Goal: Transaction & Acquisition: Obtain resource

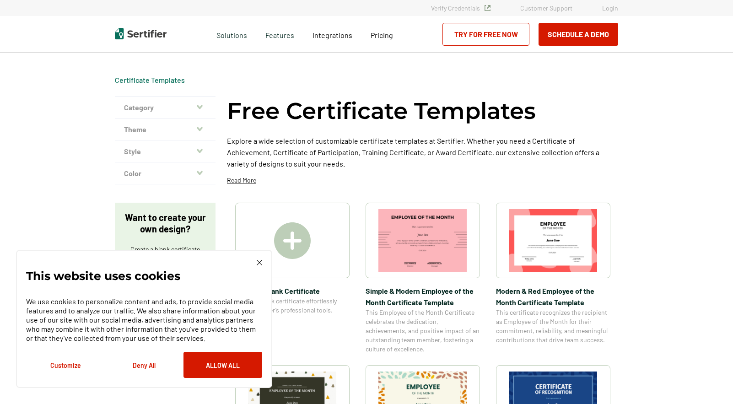
scroll to position [229, 0]
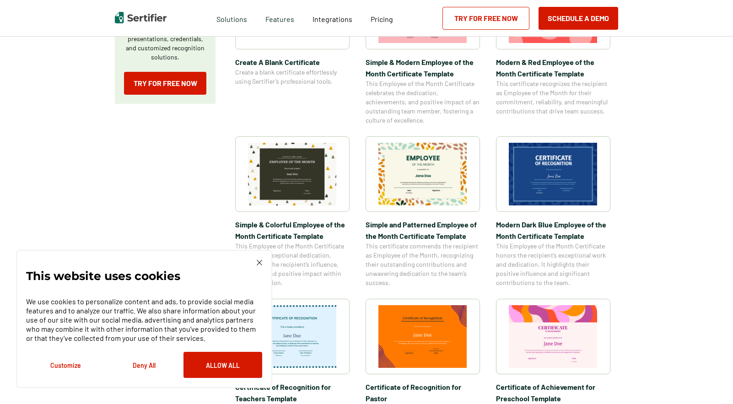
click at [258, 261] on img at bounding box center [259, 262] width 5 height 5
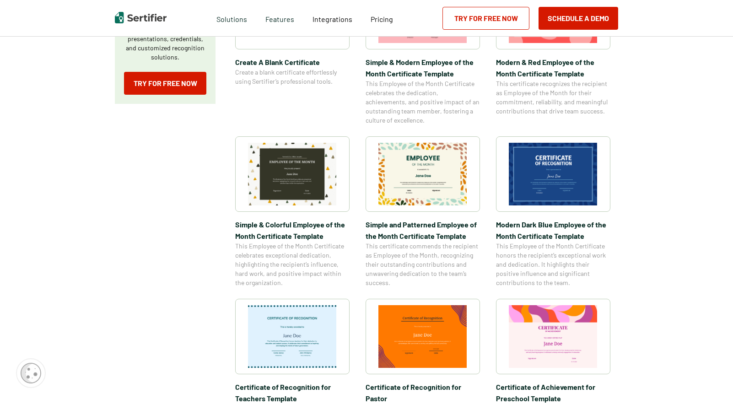
click at [284, 176] on img at bounding box center [292, 174] width 89 height 63
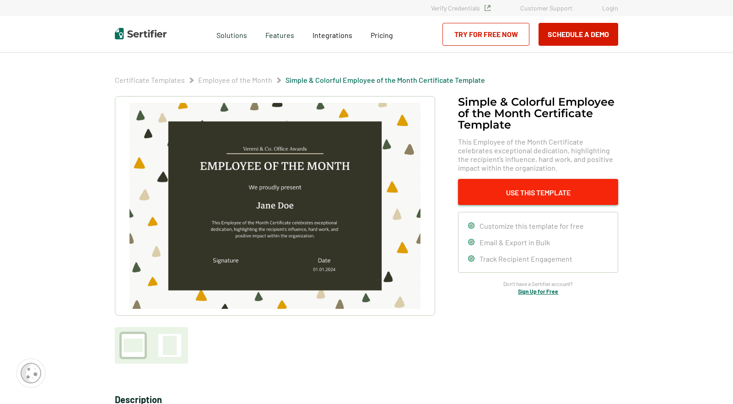
click at [501, 193] on button "Use This Template" at bounding box center [538, 192] width 160 height 26
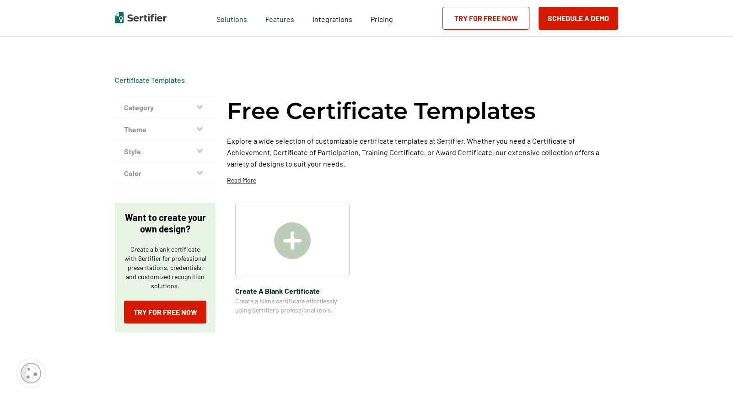
scroll to position [229, 0]
